Goal: Navigation & Orientation: Understand site structure

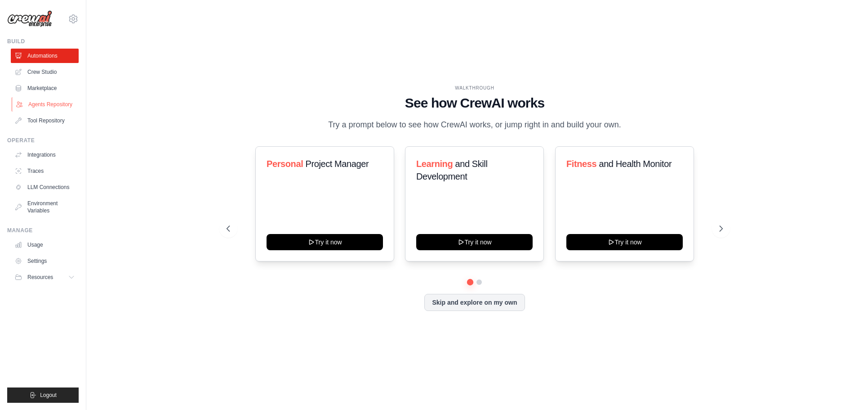
click at [50, 103] on link "Agents Repository" at bounding box center [46, 104] width 68 height 14
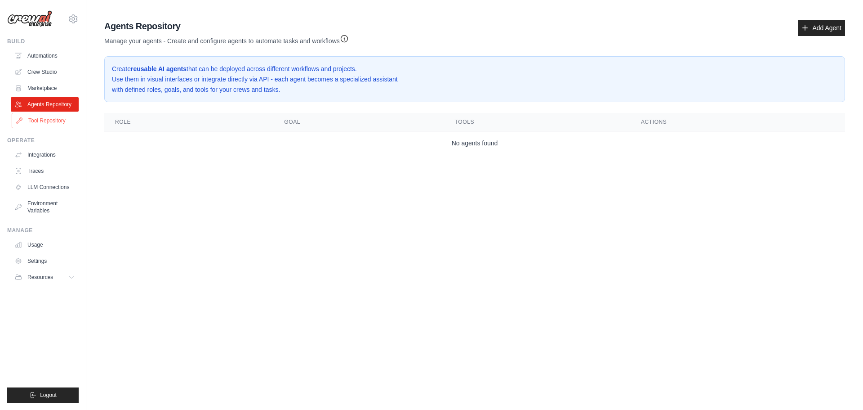
click at [49, 121] on link "Tool Repository" at bounding box center [46, 120] width 68 height 14
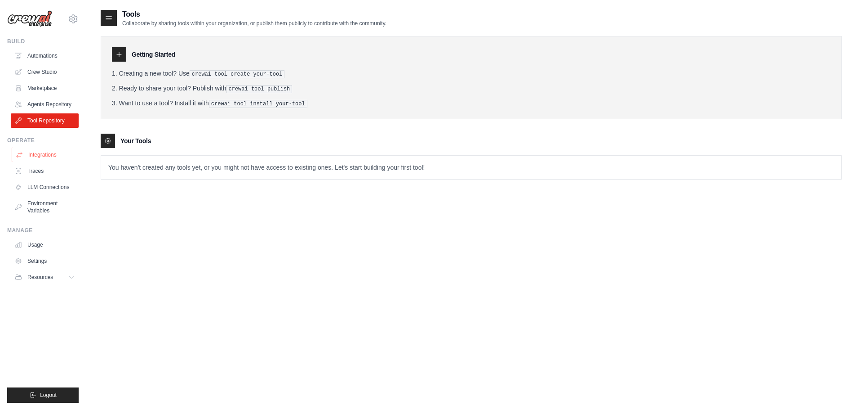
click at [39, 154] on link "Integrations" at bounding box center [46, 154] width 68 height 14
click at [33, 169] on link "Traces" at bounding box center [46, 171] width 68 height 14
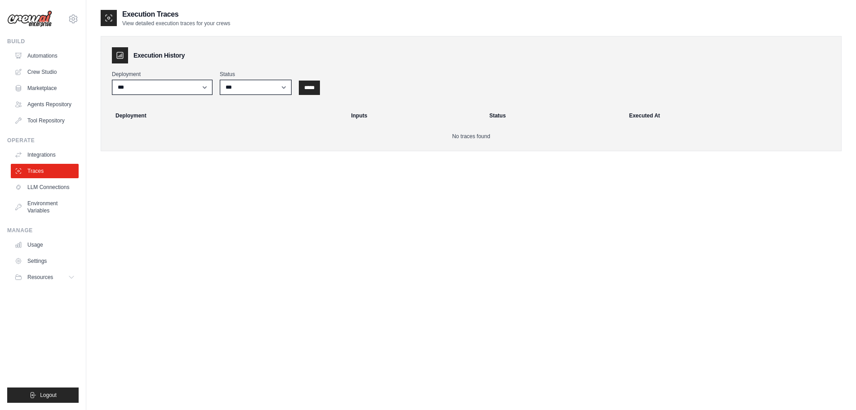
click at [36, 190] on link "LLM Connections" at bounding box center [45, 187] width 68 height 14
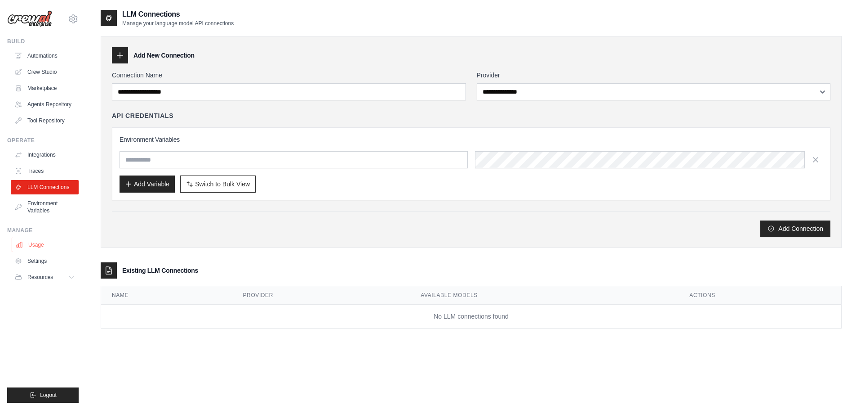
click at [28, 241] on link "Usage" at bounding box center [46, 244] width 68 height 14
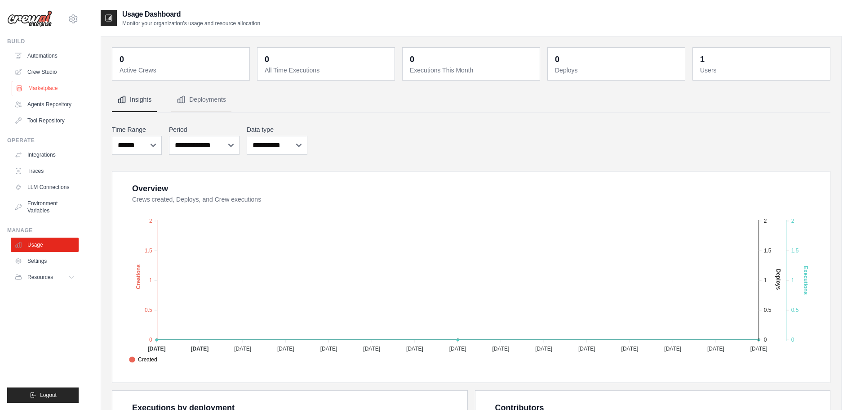
click at [48, 86] on link "Marketplace" at bounding box center [46, 88] width 68 height 14
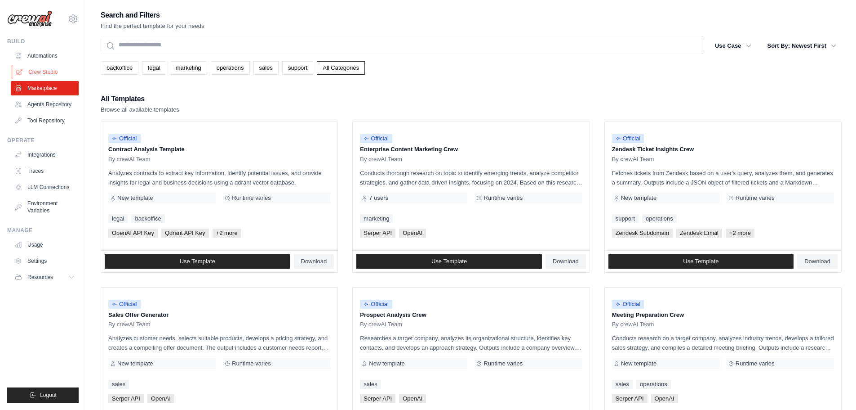
click at [47, 71] on link "Crew Studio" at bounding box center [46, 72] width 68 height 14
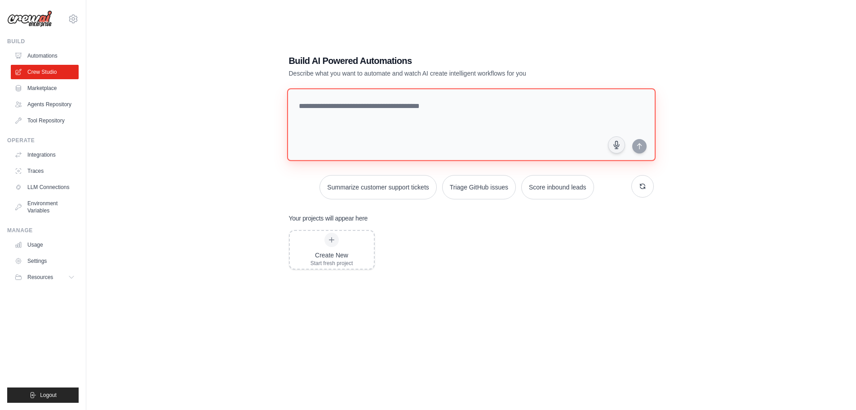
click at [370, 127] on textarea at bounding box center [471, 124] width 369 height 73
click at [48, 58] on link "Automations" at bounding box center [46, 56] width 68 height 14
